Goal: Check status

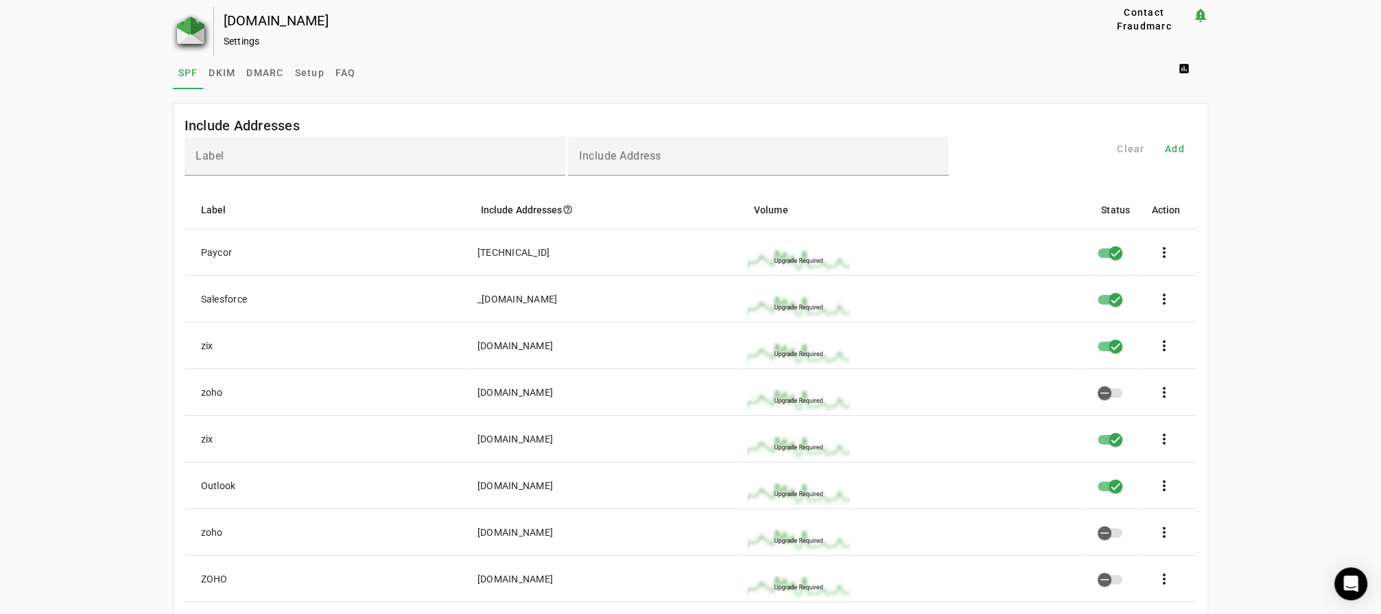
click at [197, 38] on img at bounding box center [190, 29] width 27 height 27
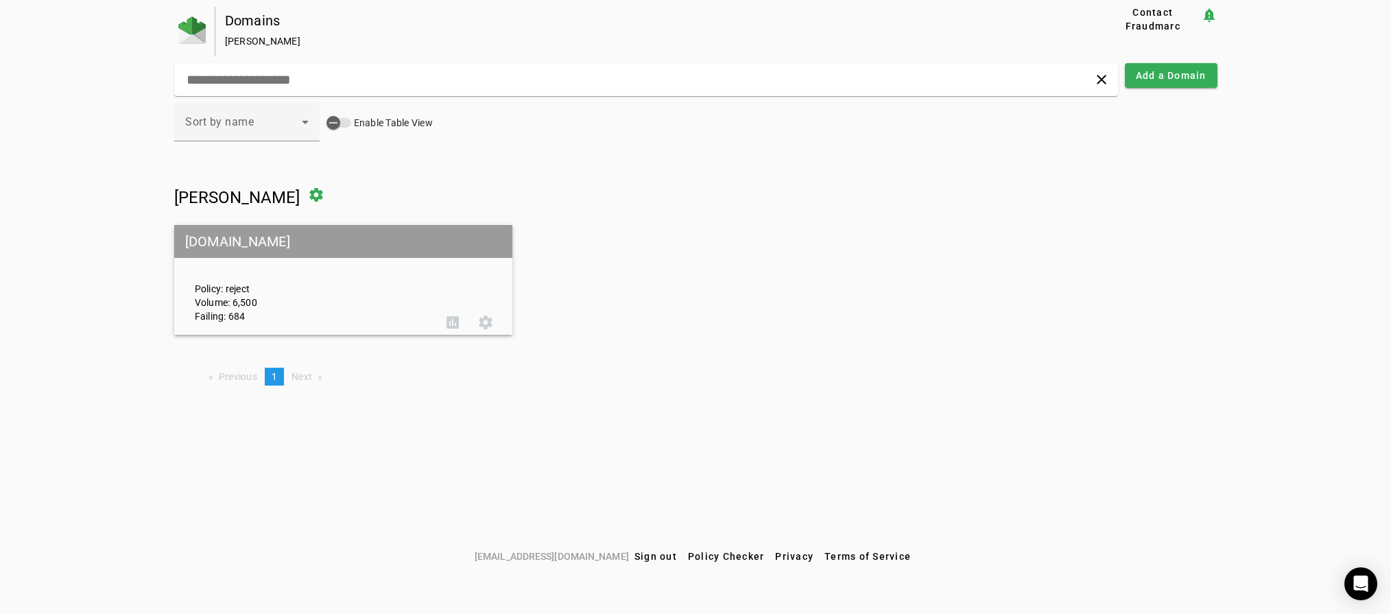
click at [228, 272] on div "Policy: reject Volume: 6,500 Failing: 684" at bounding box center [311, 280] width 252 height 86
click at [232, 315] on div "Policy: reject Volume: 6,500 Failing: 684" at bounding box center [311, 280] width 252 height 86
click at [231, 250] on mat-grid-tile-header "[DOMAIN_NAME]" at bounding box center [343, 241] width 339 height 33
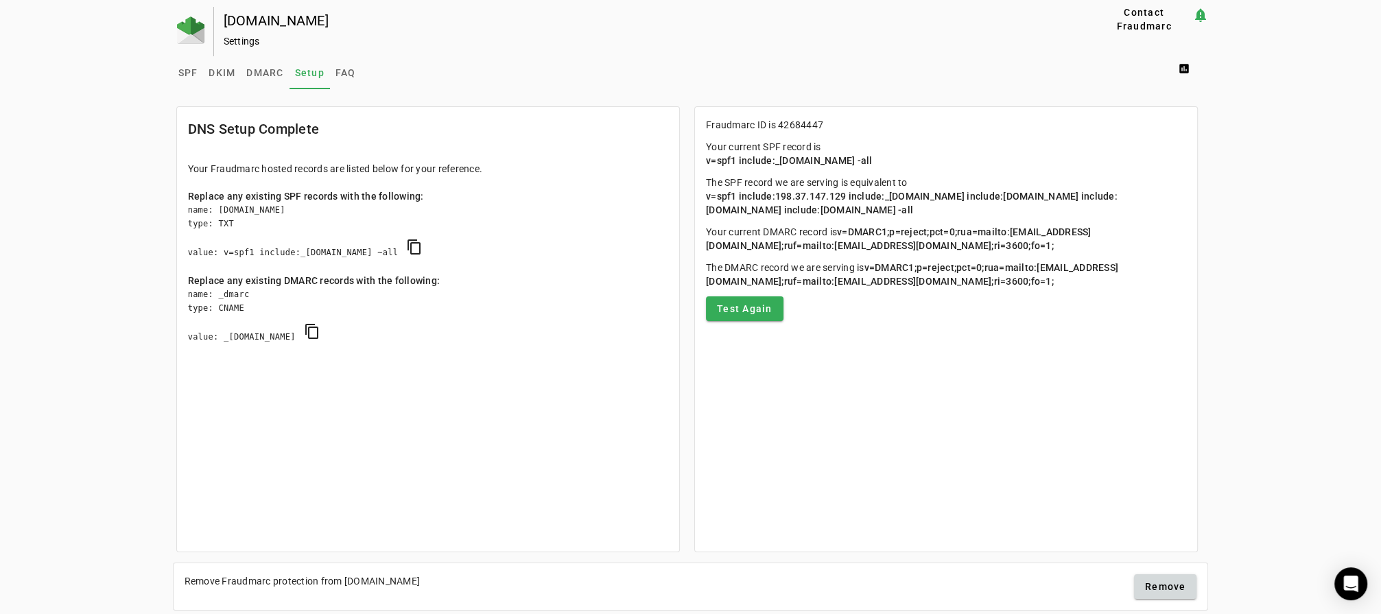
click at [770, 158] on span "v=spf1 include:_[DOMAIN_NAME] -all" at bounding box center [789, 160] width 167 height 11
click at [912, 163] on p "Your current SPF record is v=spf1 include:_[DOMAIN_NAME] -all" at bounding box center [946, 153] width 480 height 27
